Goal: Task Accomplishment & Management: Manage account settings

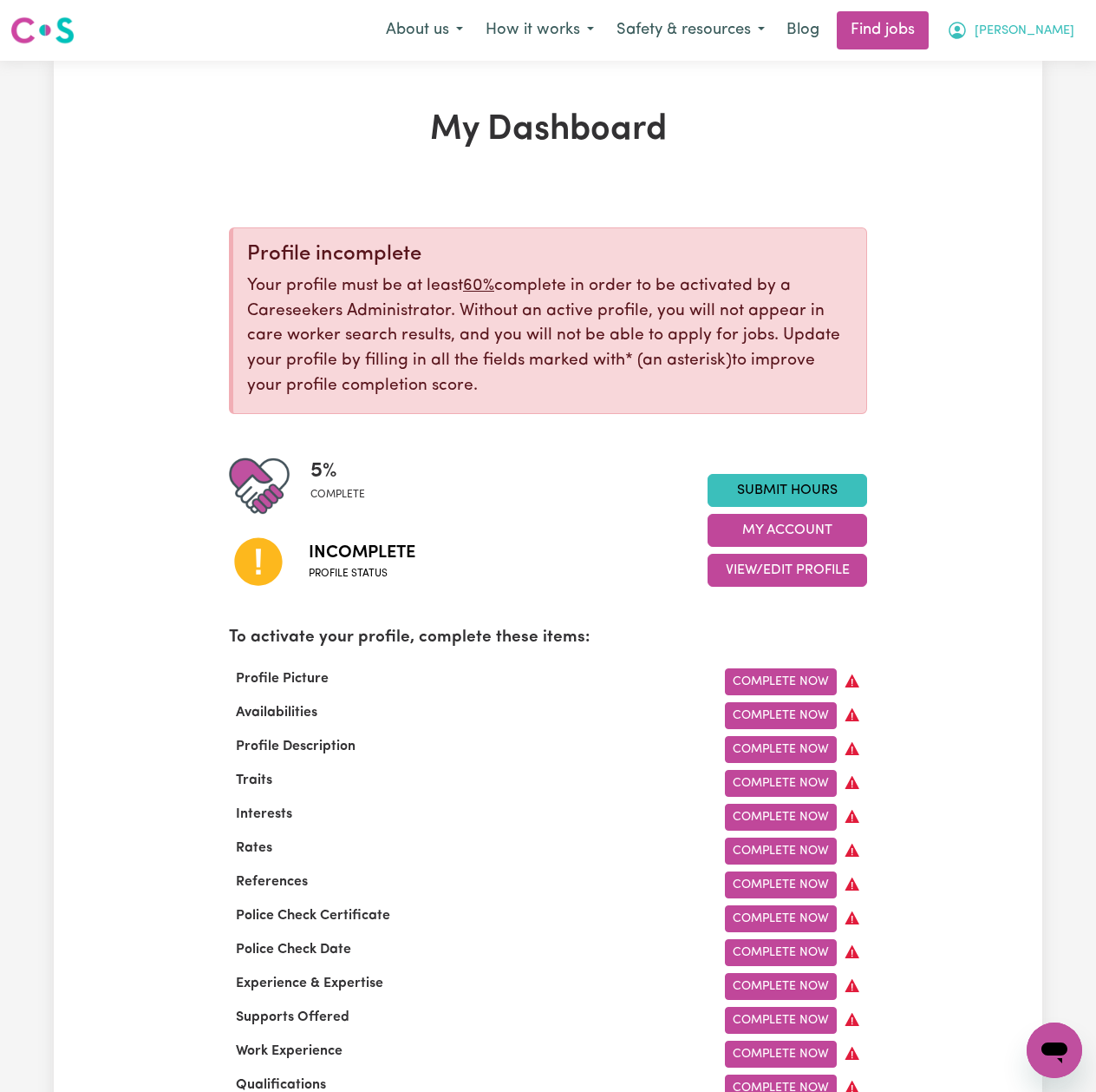
click at [966, 38] on icon "My Account" at bounding box center [957, 29] width 17 height 17
click at [996, 122] on link "Logout" at bounding box center [1017, 132] width 137 height 33
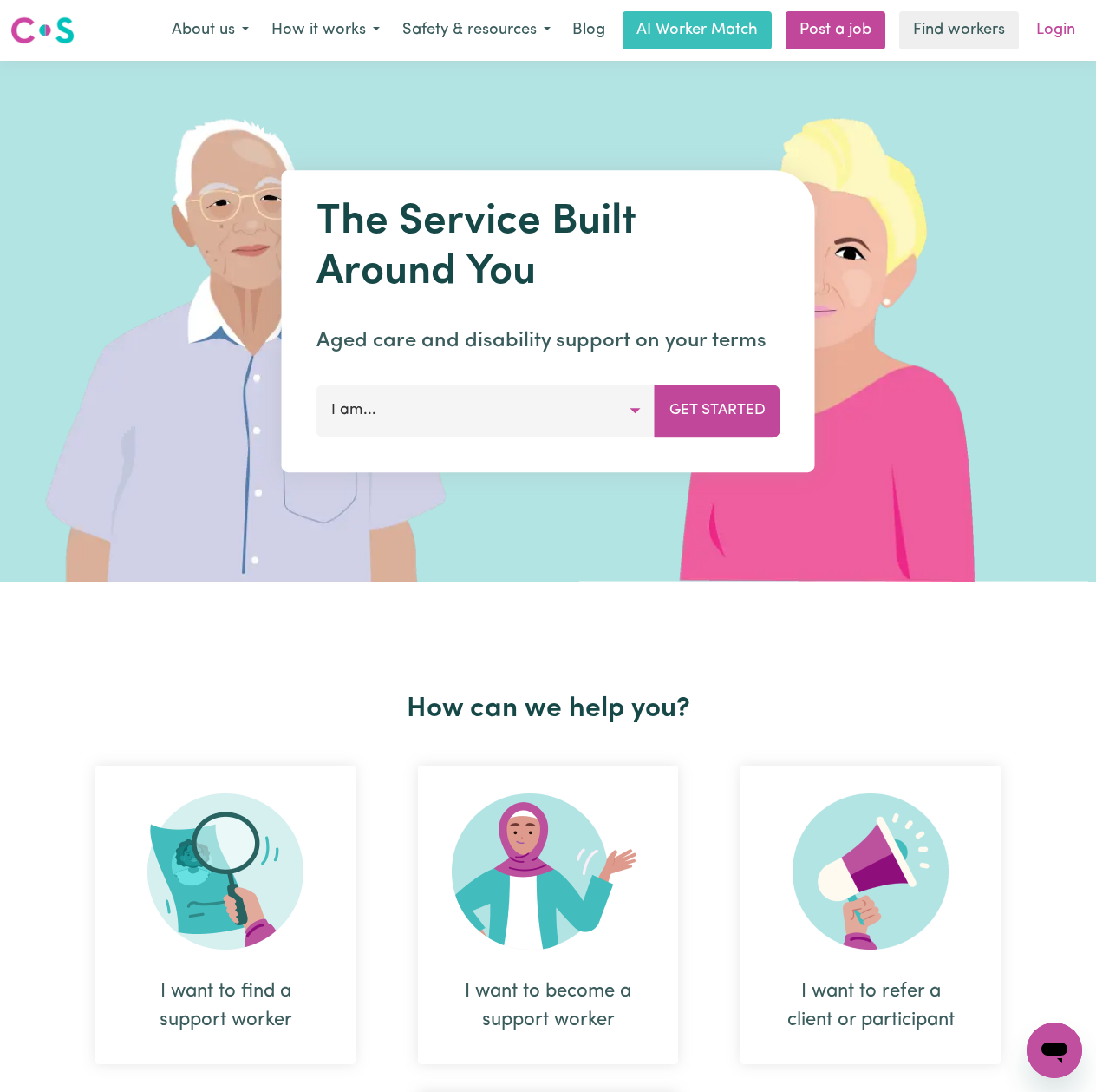
click at [1066, 42] on link "Login" at bounding box center [1056, 30] width 60 height 38
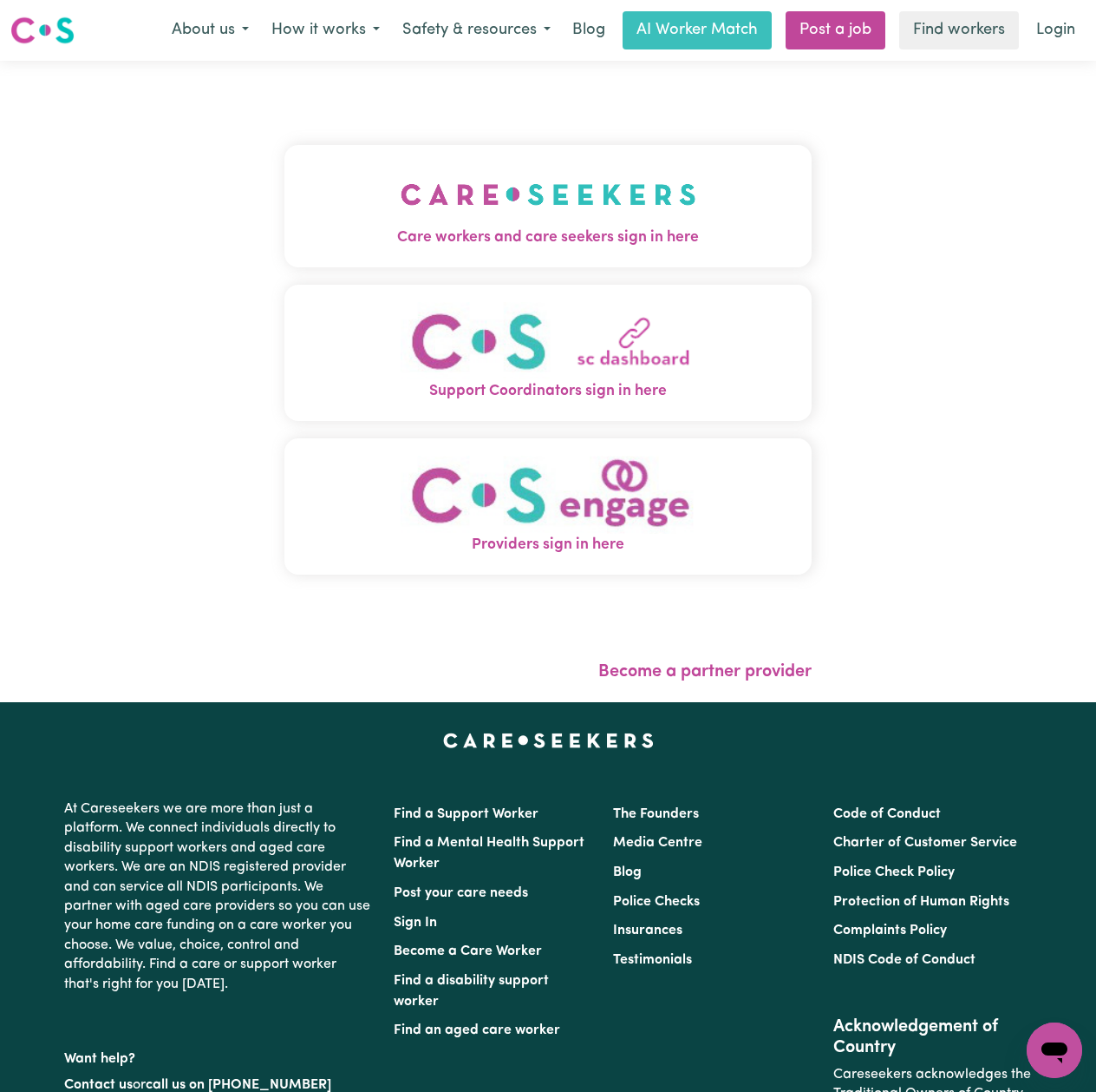
click at [401, 162] on img "Care workers and care seekers sign in here" at bounding box center [549, 194] width 296 height 64
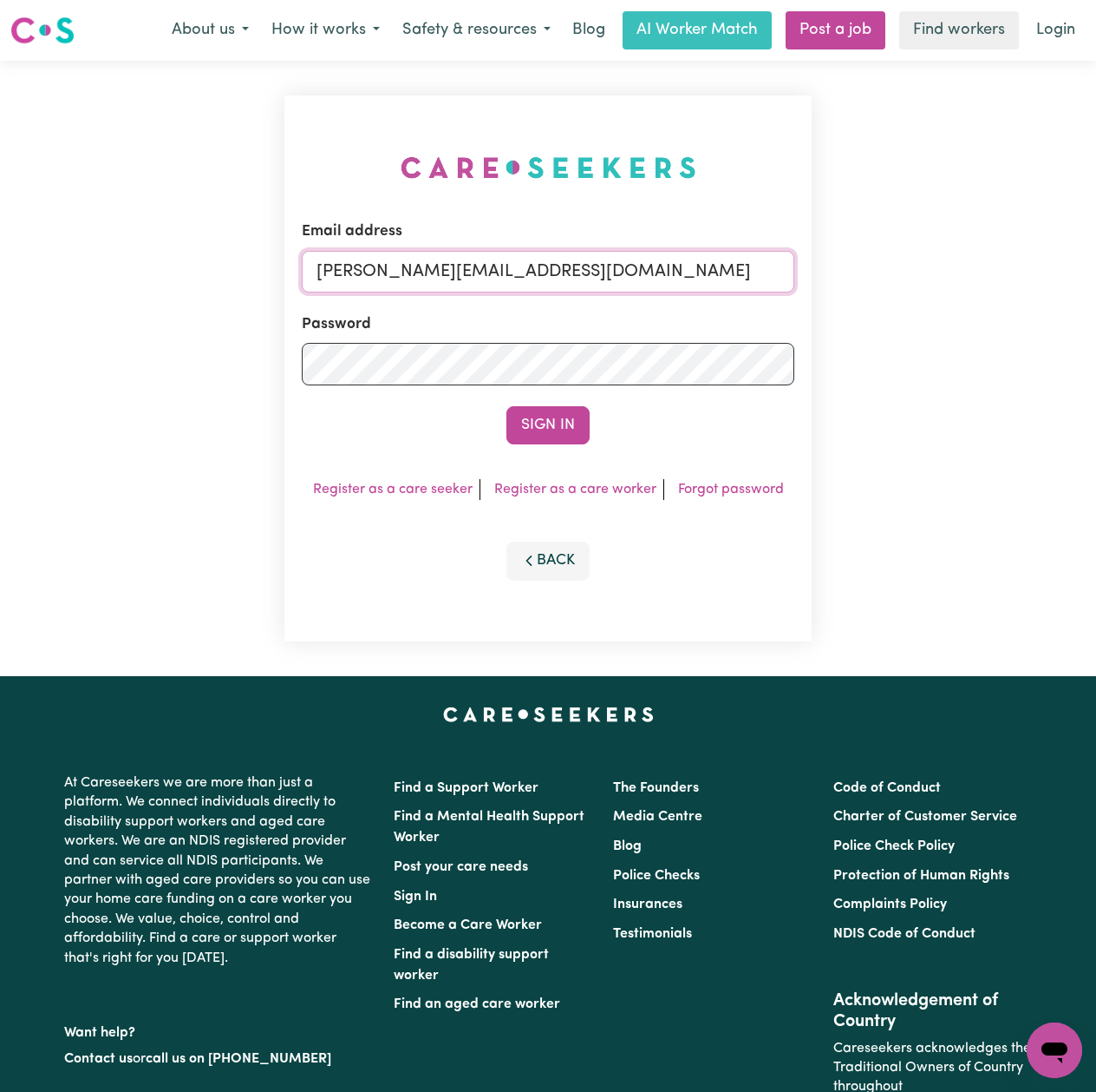
click at [535, 276] on input "[PERSON_NAME][EMAIL_ADDRESS][DOMAIN_NAME]" at bounding box center [548, 271] width 493 height 42
drag, startPoint x: 408, startPoint y: 278, endPoint x: 788, endPoint y: 278, distance: 380.0
click at [788, 278] on input "Superuser~[EMAIL_ADDRESS][DOMAIN_NAME]" at bounding box center [548, 271] width 493 height 42
type input "Superuser~[EMAIL_ADDRESS][DOMAIN_NAME]"
click at [560, 438] on button "Sign In" at bounding box center [547, 425] width 83 height 38
